Goal: Information Seeking & Learning: Compare options

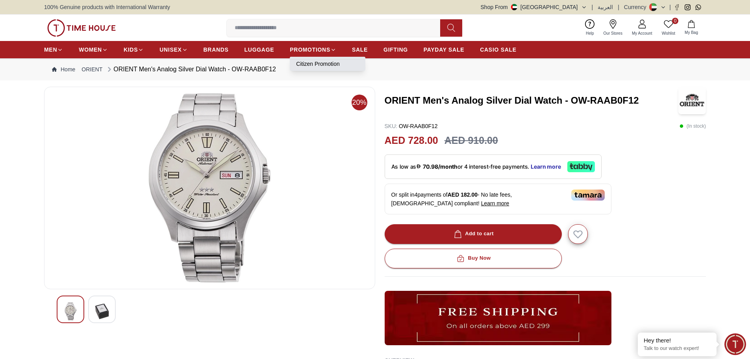
click at [311, 65] on link "Citizen Promotion" at bounding box center [327, 64] width 63 height 8
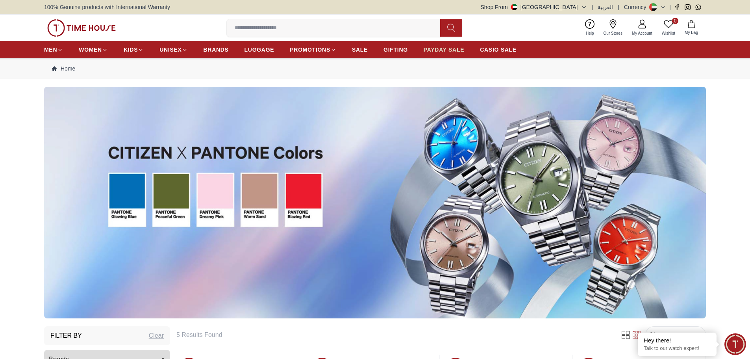
click at [447, 52] on span "PAYDAY SALE" at bounding box center [444, 50] width 41 height 8
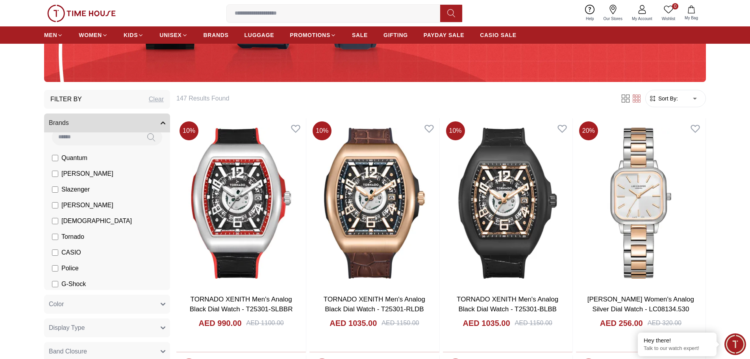
scroll to position [12, 0]
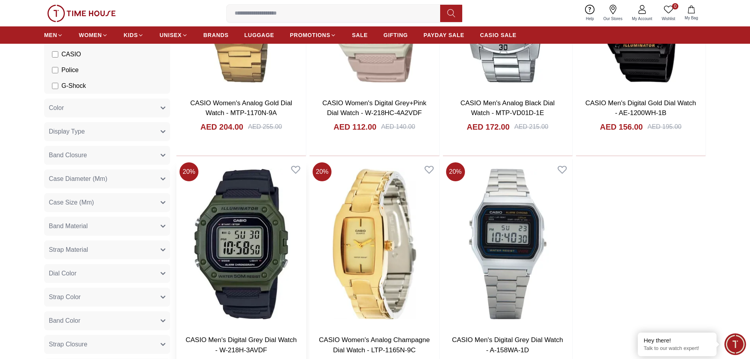
scroll to position [433, 0]
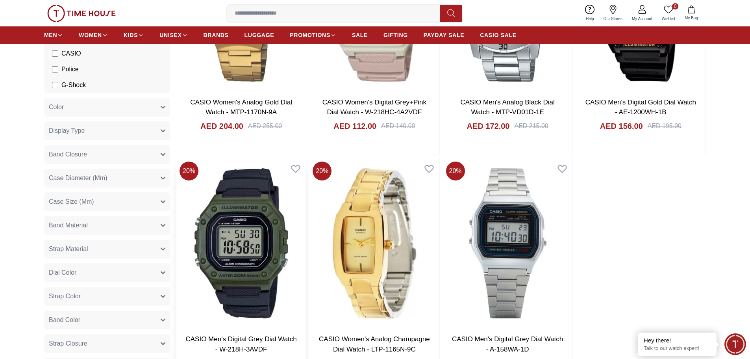
click at [230, 226] on img at bounding box center [241, 242] width 130 height 169
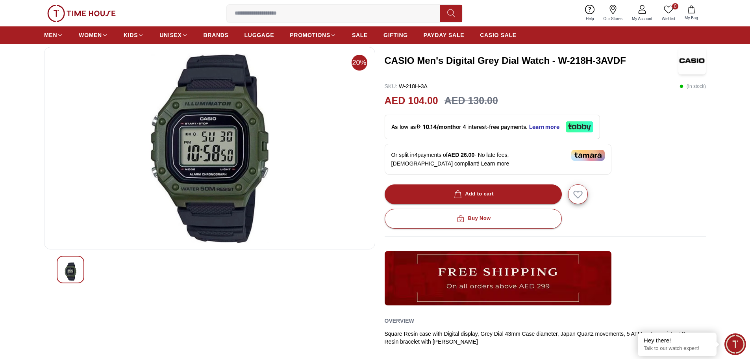
scroll to position [39, 0]
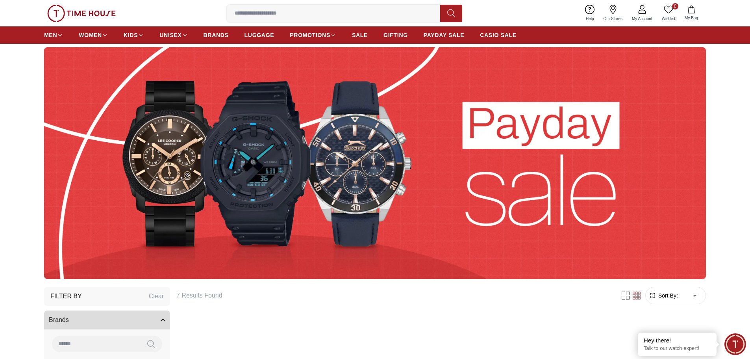
scroll to position [542, 0]
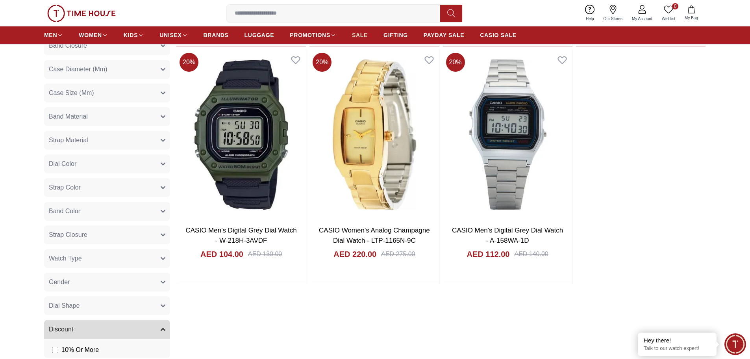
click at [358, 34] on span "SALE" at bounding box center [360, 35] width 16 height 8
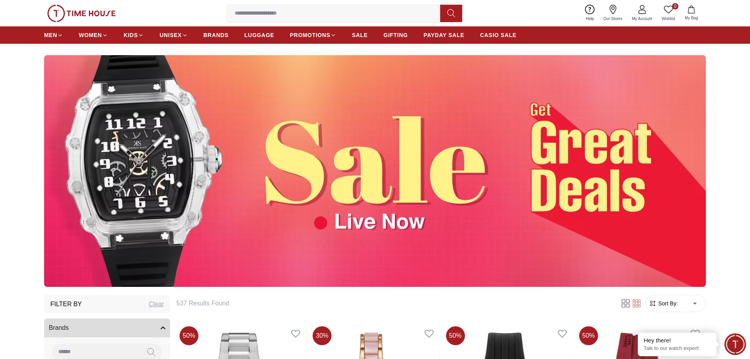
scroll to position [79, 0]
